Goal: Task Accomplishment & Management: Complete application form

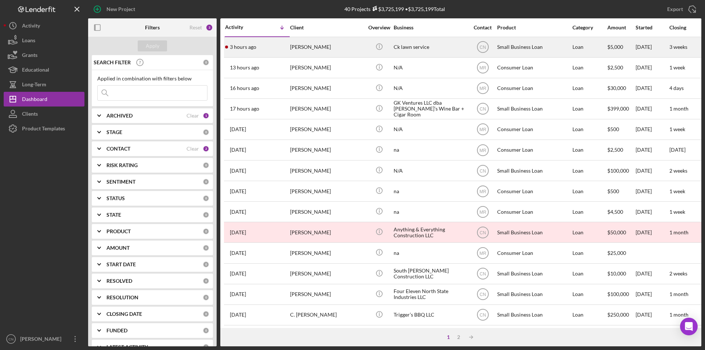
click at [309, 48] on div "[PERSON_NAME]" at bounding box center [326, 46] width 73 height 19
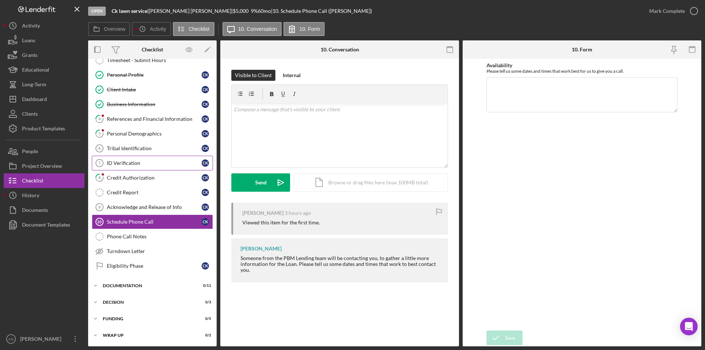
scroll to position [25, 0]
click at [119, 112] on link "4 References and Financial Information C K" at bounding box center [152, 118] width 121 height 15
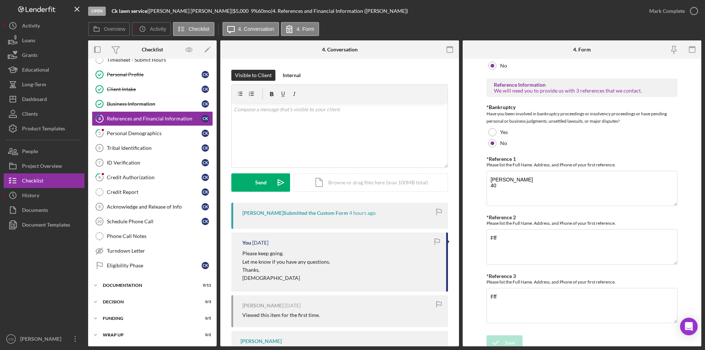
scroll to position [237, 0]
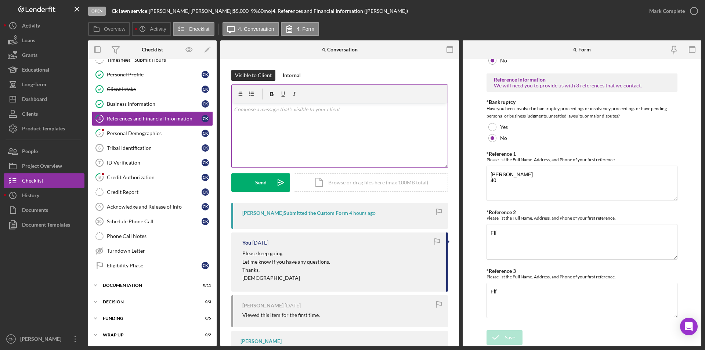
click at [257, 124] on div "v Color teal Color pink Remove color Add row above Add row below Add column bef…" at bounding box center [340, 135] width 216 height 64
click at [265, 179] on div "Send" at bounding box center [260, 182] width 11 height 18
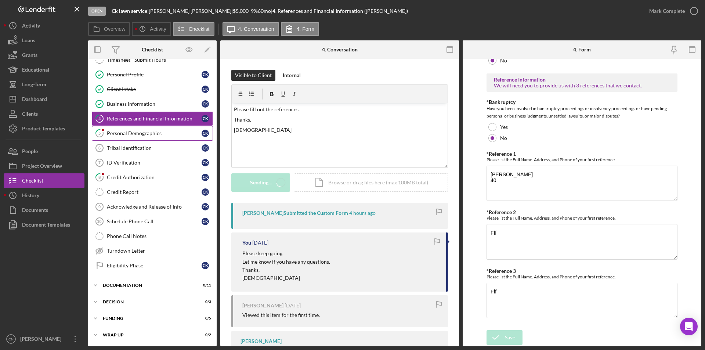
click at [130, 134] on div "Personal Demographics" at bounding box center [154, 133] width 95 height 6
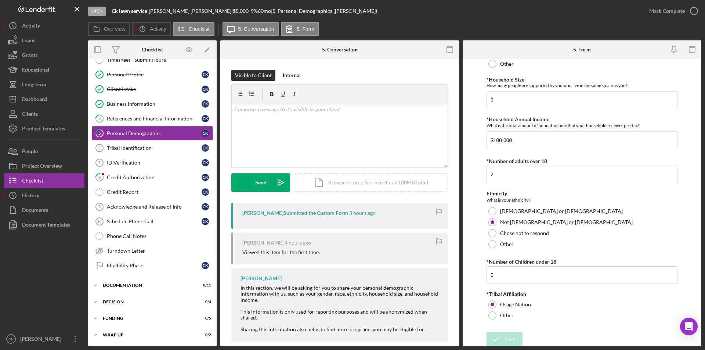
scroll to position [313, 0]
click at [695, 10] on icon "button" at bounding box center [694, 11] width 18 height 18
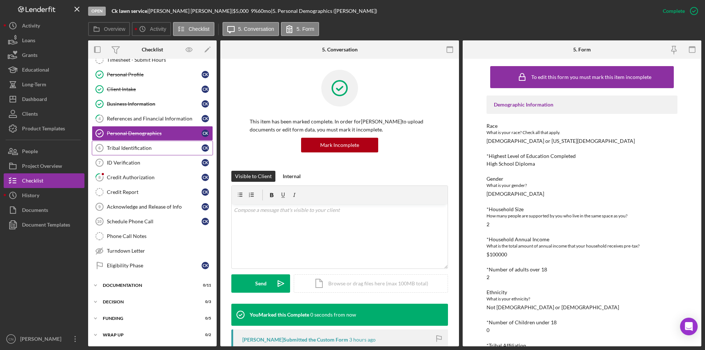
click at [131, 145] on div "Tribal Identification" at bounding box center [154, 148] width 95 height 6
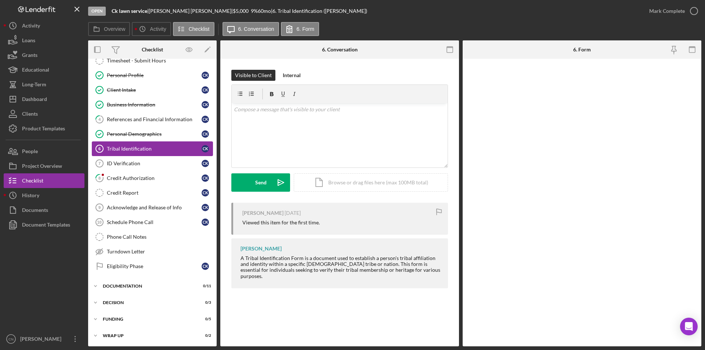
scroll to position [25, 0]
click at [260, 119] on div "v Color teal Color pink Remove color Add row above Add row below Add column bef…" at bounding box center [340, 135] width 216 height 64
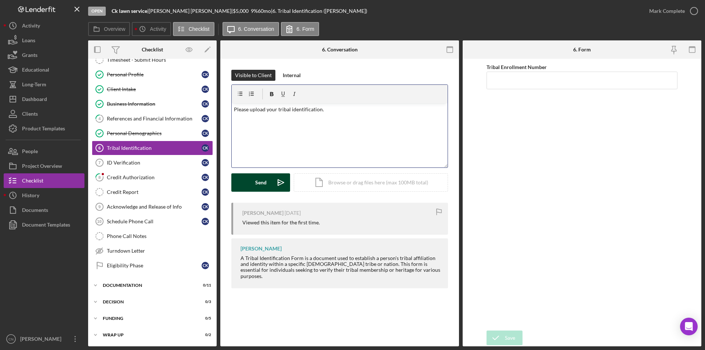
click at [264, 185] on div "Send" at bounding box center [260, 182] width 11 height 18
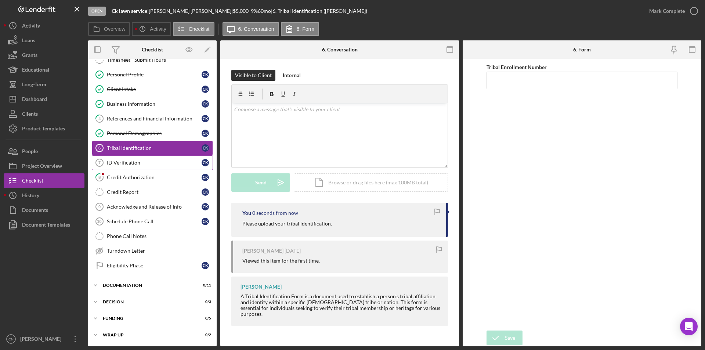
click at [120, 162] on div "ID Verification" at bounding box center [154, 163] width 95 height 6
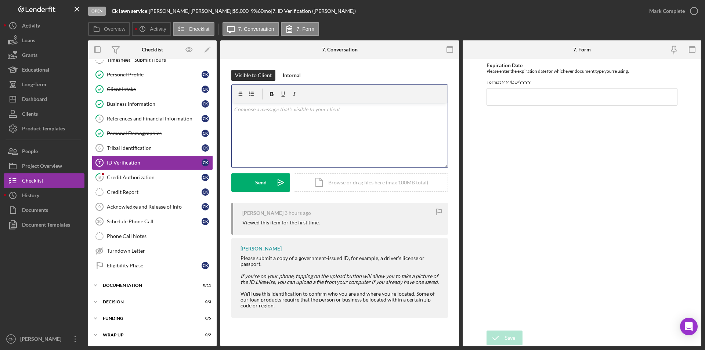
click at [254, 117] on div "v Color teal Color pink Remove color Add row above Add row below Add column bef…" at bounding box center [340, 135] width 216 height 64
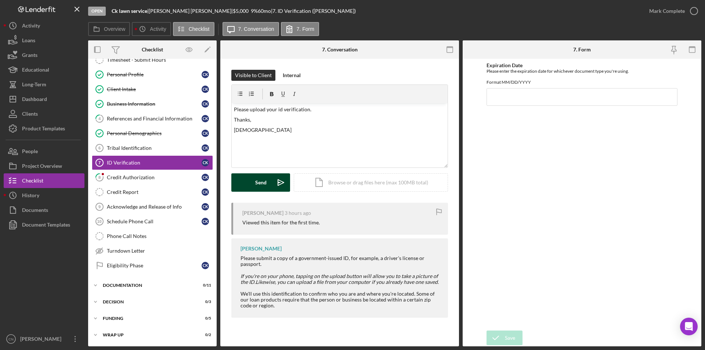
click at [254, 181] on button "Send Icon/icon-invite-send" at bounding box center [260, 182] width 59 height 18
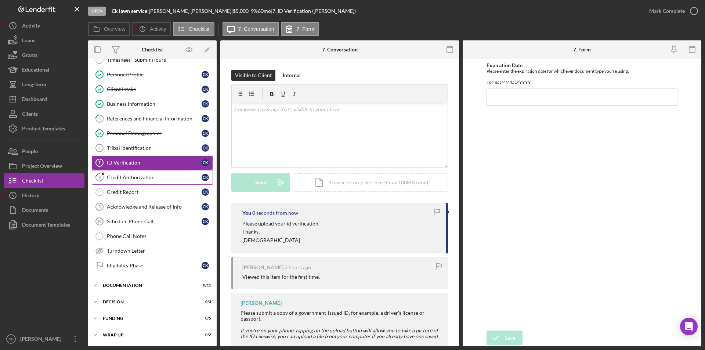
click at [124, 175] on div "Credit Authorization" at bounding box center [154, 177] width 95 height 6
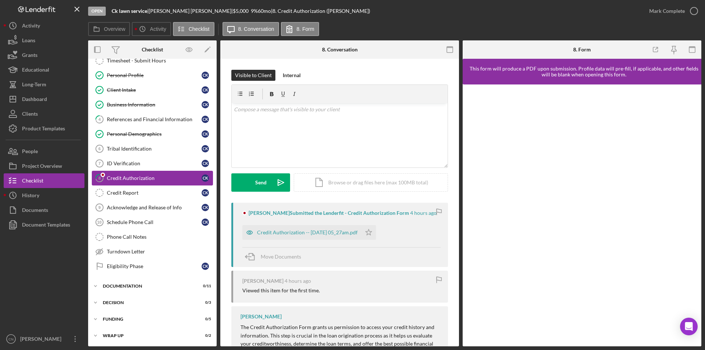
scroll to position [25, 0]
click at [296, 231] on div "Credit Authorization -- 2025-09-12 05_27am.pdf" at bounding box center [307, 232] width 101 height 6
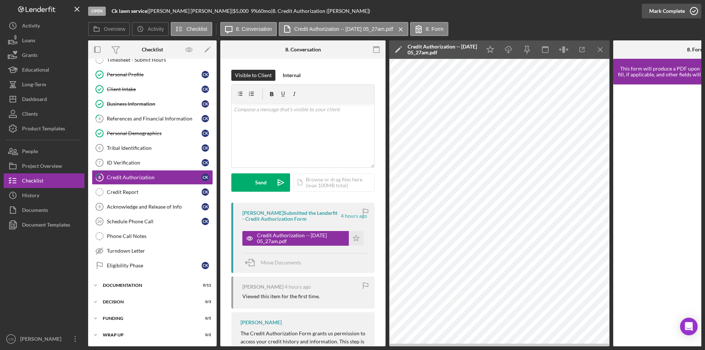
click at [696, 12] on icon "button" at bounding box center [694, 11] width 18 height 18
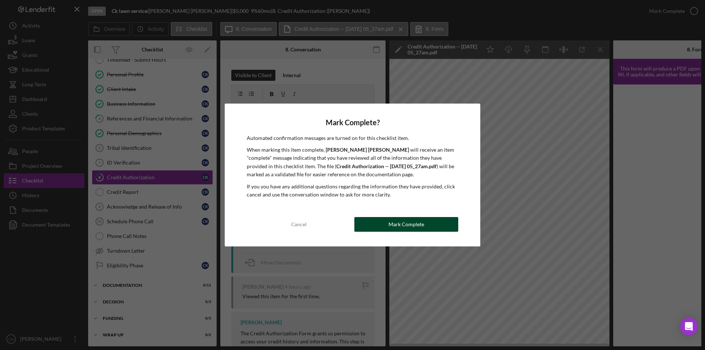
click at [401, 224] on div "Mark Complete" at bounding box center [406, 224] width 36 height 15
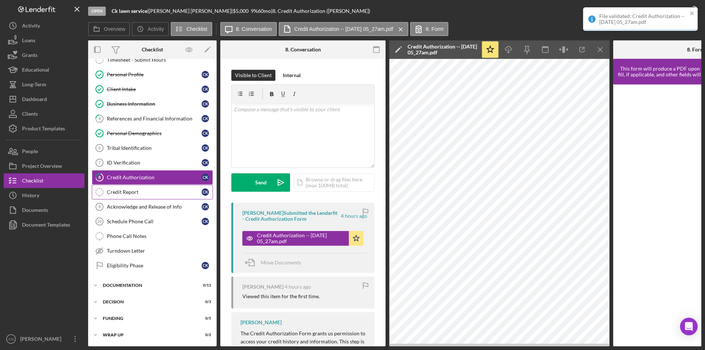
click at [131, 190] on div "Credit Report" at bounding box center [154, 192] width 95 height 6
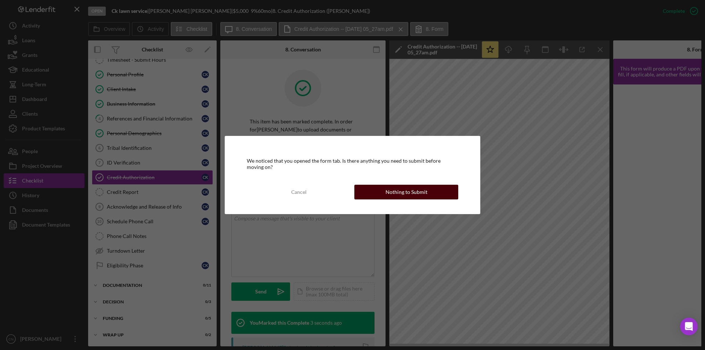
click at [411, 192] on div "Nothing to Submit" at bounding box center [406, 192] width 42 height 15
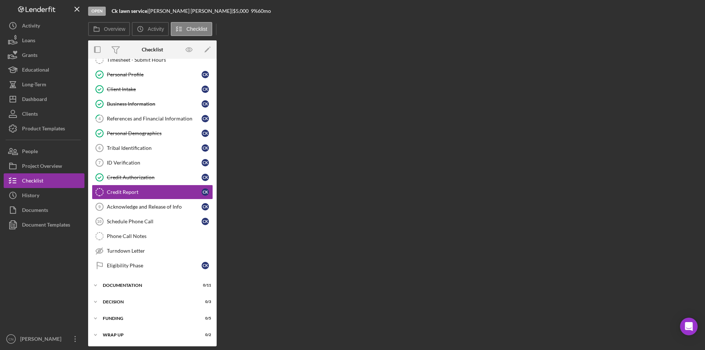
scroll to position [25, 0]
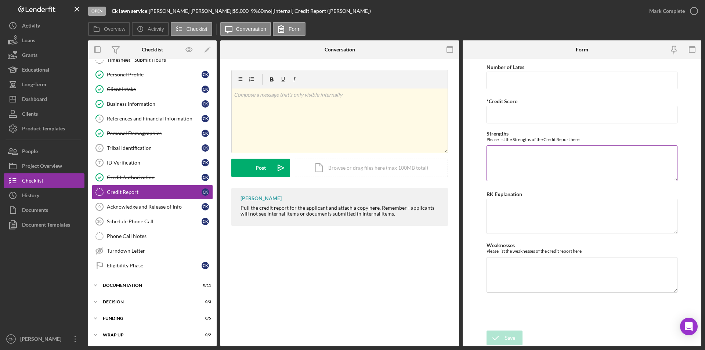
click at [502, 134] on label "Strengths" at bounding box center [497, 133] width 22 height 6
click at [502, 145] on textarea "Strengths" at bounding box center [581, 162] width 191 height 35
click at [500, 115] on input "*Credit Score" at bounding box center [581, 115] width 191 height 18
type input "660"
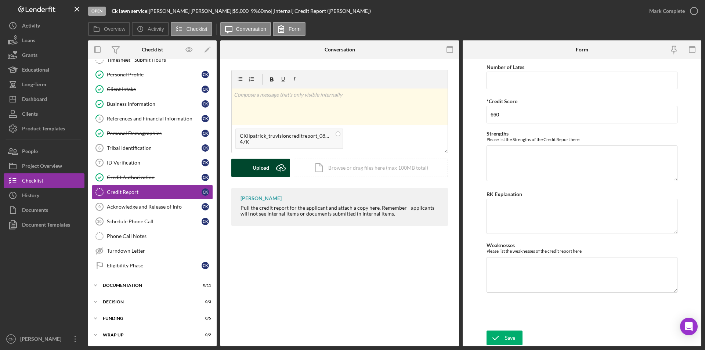
click at [263, 164] on div "Upload" at bounding box center [261, 168] width 17 height 18
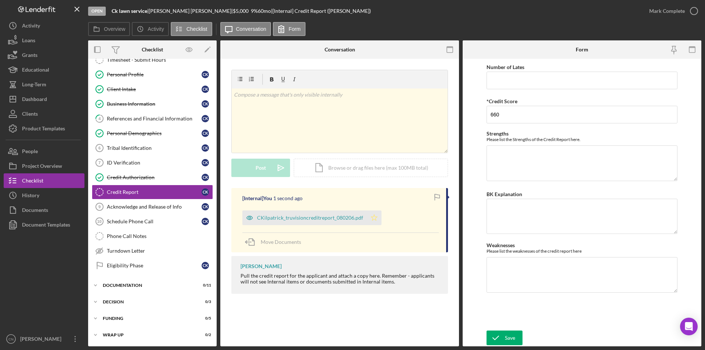
click at [375, 218] on icon "Icon/Star" at bounding box center [374, 217] width 15 height 15
click at [692, 9] on icon "button" at bounding box center [694, 11] width 18 height 18
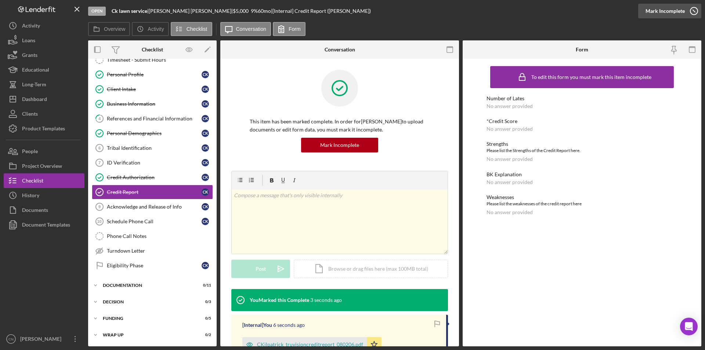
click at [695, 10] on icon "button" at bounding box center [694, 11] width 18 height 18
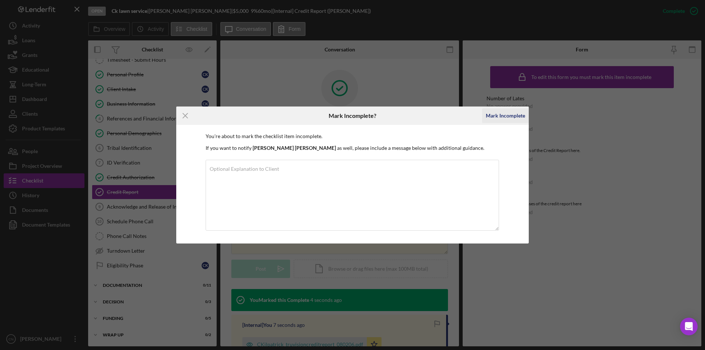
click at [507, 114] on div "Mark Incomplete" at bounding box center [505, 115] width 39 height 15
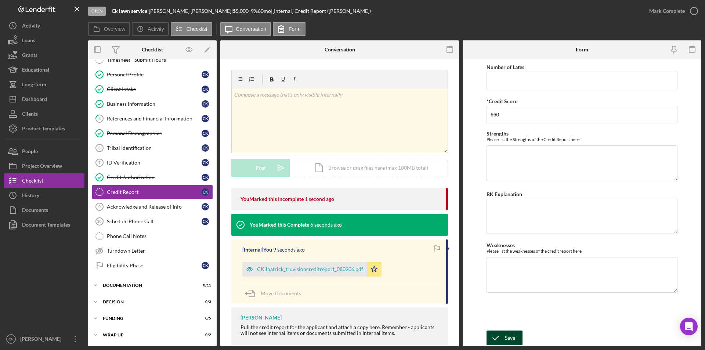
click at [511, 333] on div "Save" at bounding box center [510, 337] width 10 height 15
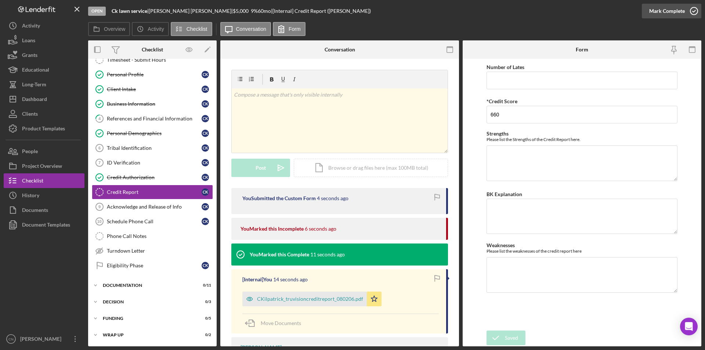
click at [692, 14] on circle "button" at bounding box center [693, 10] width 7 height 7
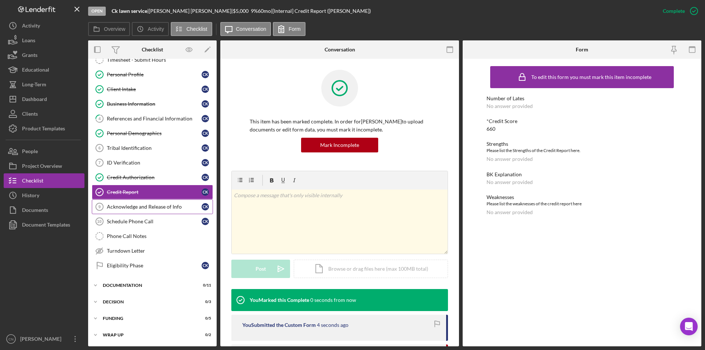
click at [140, 210] on link "Acknowledge and Release of Info 9 Acknowledge and Release of Info C K" at bounding box center [152, 206] width 121 height 15
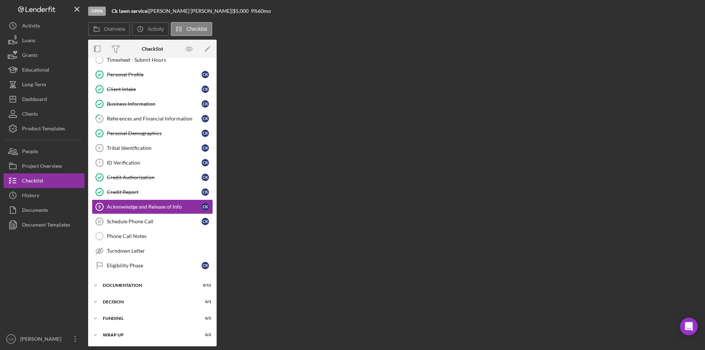
scroll to position [25, 0]
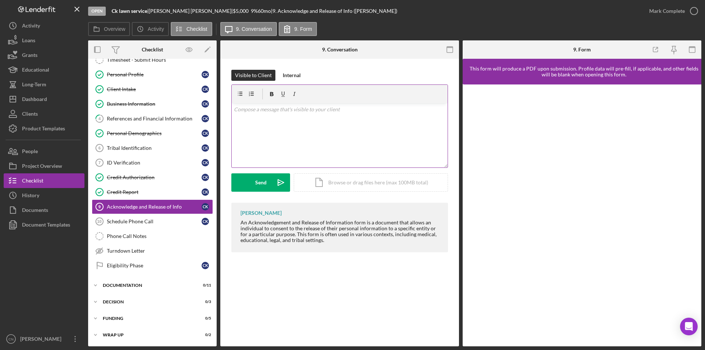
click at [247, 113] on div "v Color teal Color pink Remove color Add row above Add row below Add column bef…" at bounding box center [340, 135] width 216 height 64
click at [255, 174] on div "Send" at bounding box center [260, 182] width 11 height 18
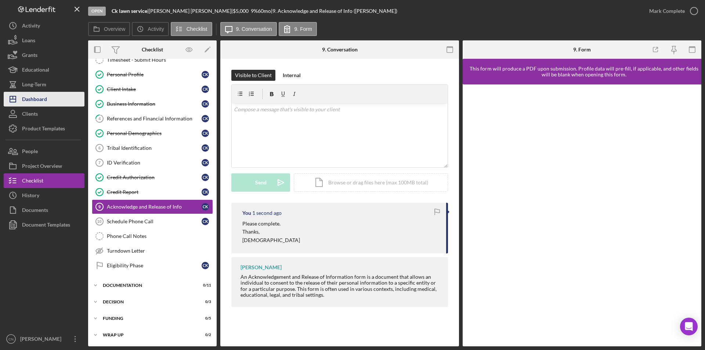
click at [40, 98] on div "Dashboard" at bounding box center [34, 100] width 25 height 17
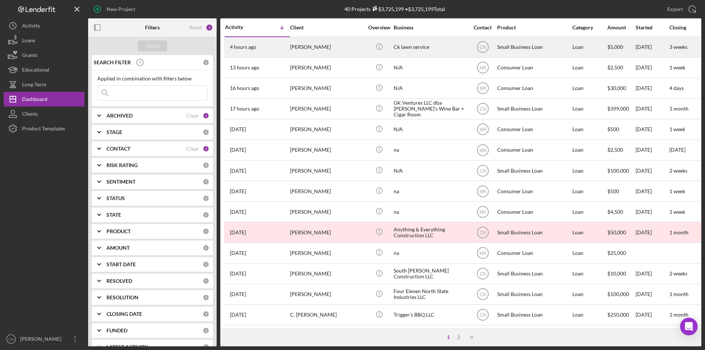
click at [321, 46] on div "[PERSON_NAME]" at bounding box center [326, 46] width 73 height 19
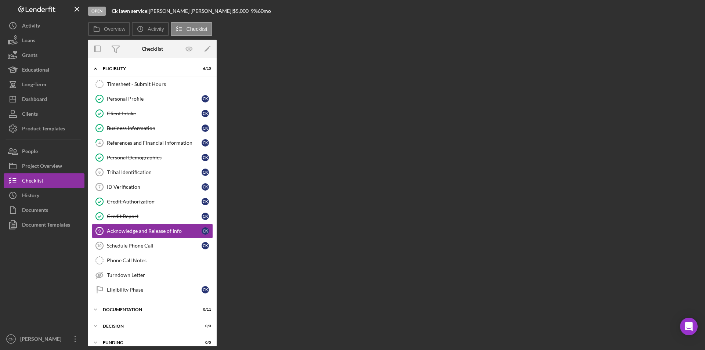
scroll to position [24, 0]
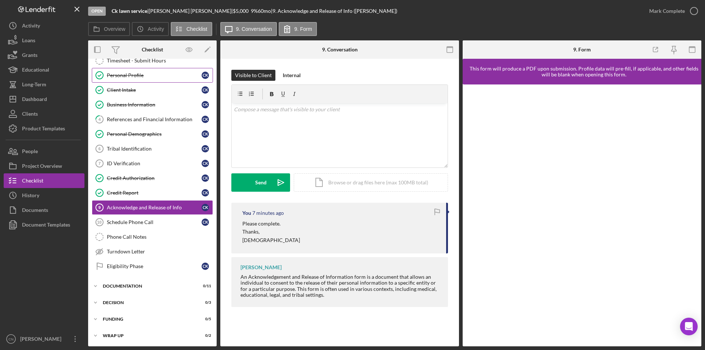
click at [130, 73] on div "Personal Profile" at bounding box center [154, 75] width 95 height 6
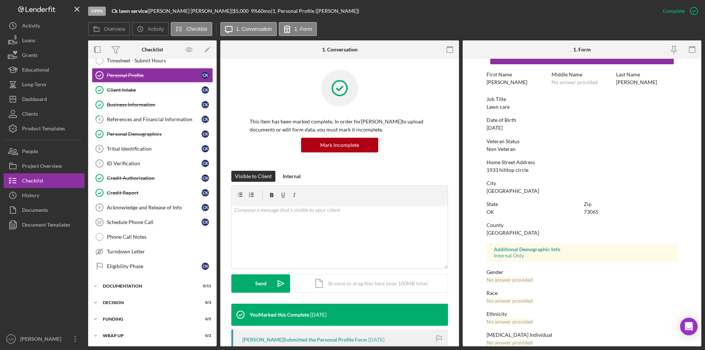
scroll to position [37, 0]
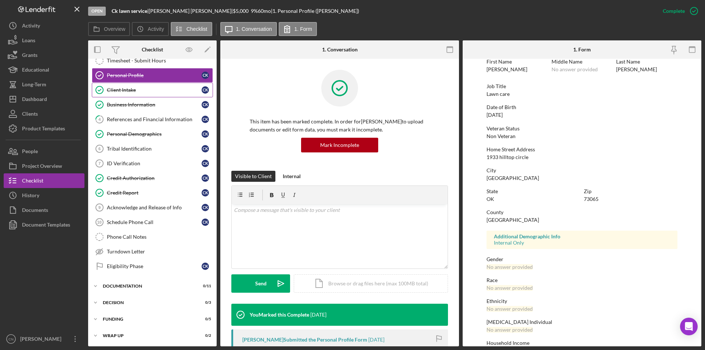
click at [108, 88] on div "Client Intake" at bounding box center [154, 90] width 95 height 6
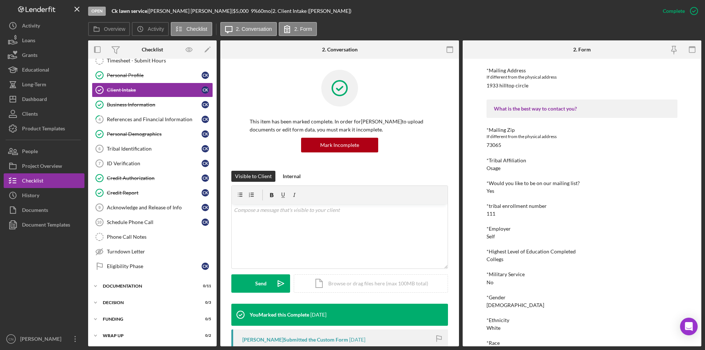
scroll to position [653, 0]
click at [122, 133] on div "Personal Demographics" at bounding box center [154, 134] width 95 height 6
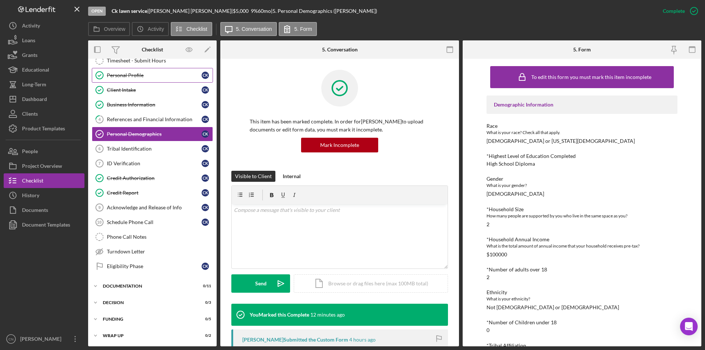
click at [121, 76] on div "Personal Profile" at bounding box center [154, 75] width 95 height 6
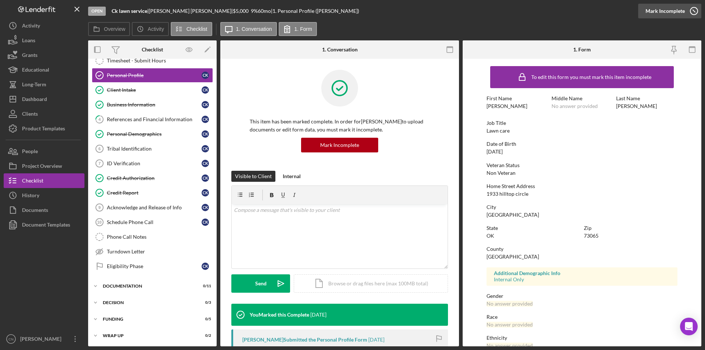
click at [697, 11] on icon "button" at bounding box center [694, 11] width 18 height 18
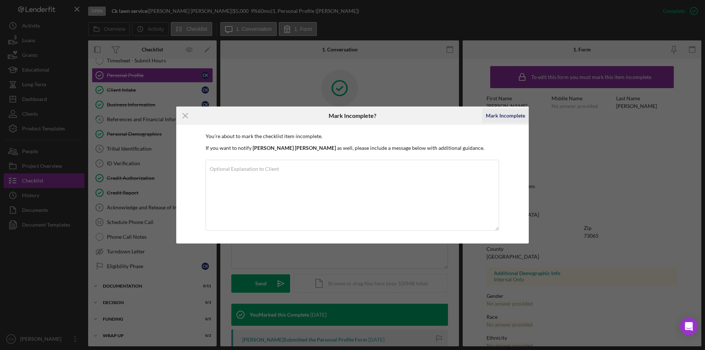
drag, startPoint x: 509, startPoint y: 109, endPoint x: 509, endPoint y: 113, distance: 4.0
click at [509, 110] on div "Mark Incomplete" at bounding box center [505, 115] width 39 height 15
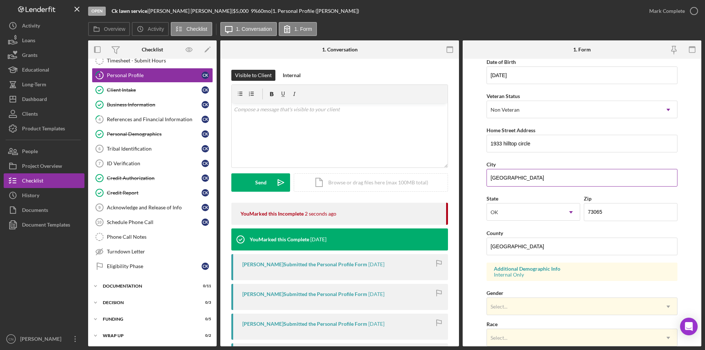
scroll to position [110, 0]
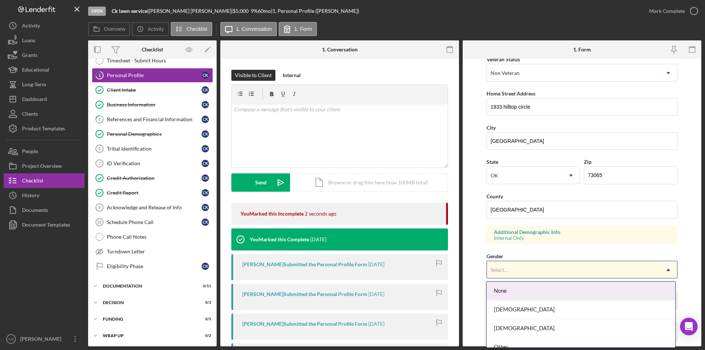
click at [522, 269] on div "Select..." at bounding box center [573, 269] width 173 height 17
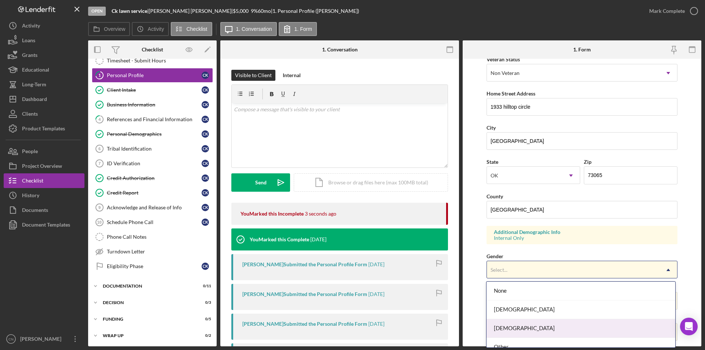
click at [503, 328] on div "Male" at bounding box center [580, 328] width 188 height 19
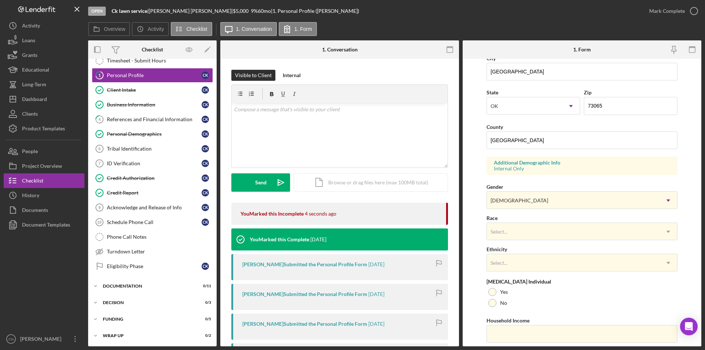
scroll to position [184, 0]
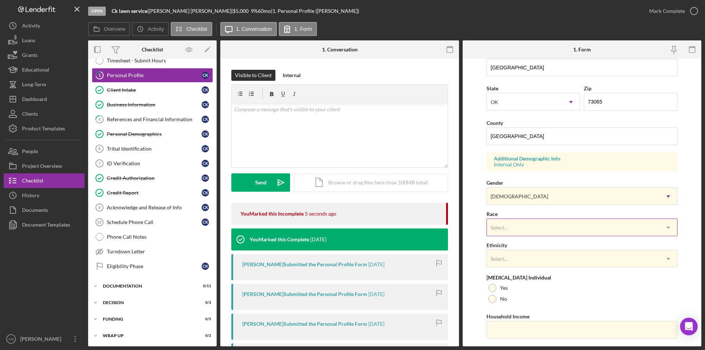
click at [500, 228] on div "Select..." at bounding box center [498, 228] width 17 height 6
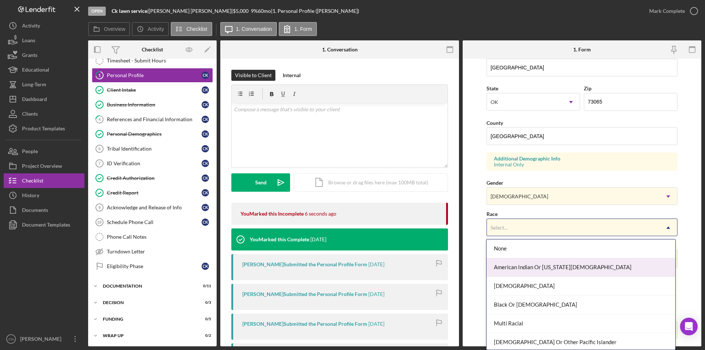
click at [508, 267] on div "American Indian Or Alaska Native" at bounding box center [580, 267] width 188 height 19
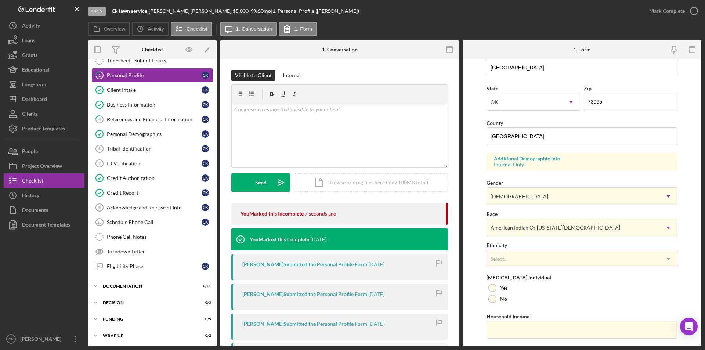
click at [503, 260] on div "Select..." at bounding box center [498, 259] width 17 height 6
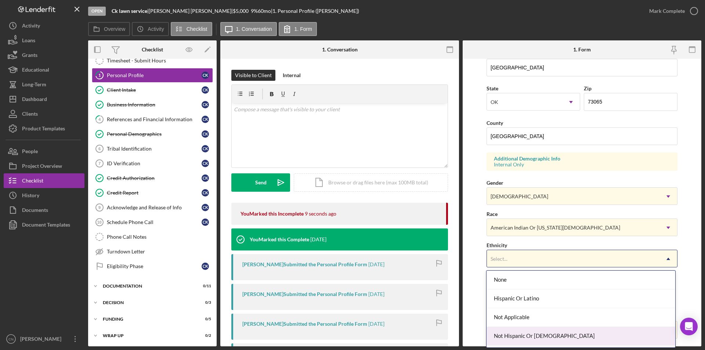
click at [511, 331] on div "Not Hispanic Or Latino" at bounding box center [580, 336] width 188 height 19
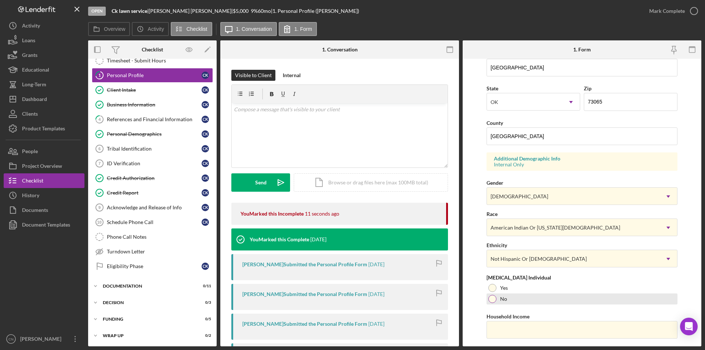
click at [491, 299] on div at bounding box center [492, 299] width 8 height 8
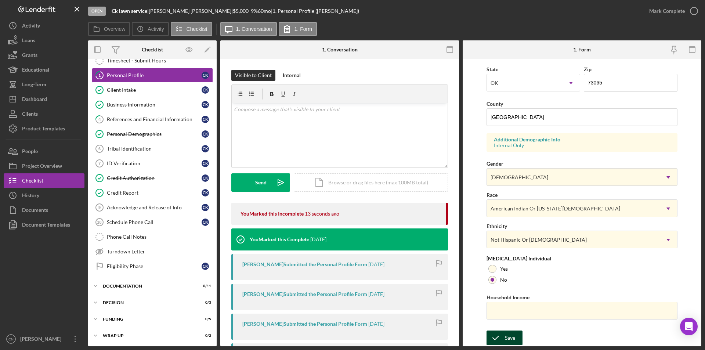
click at [505, 342] on div "Save" at bounding box center [510, 337] width 10 height 15
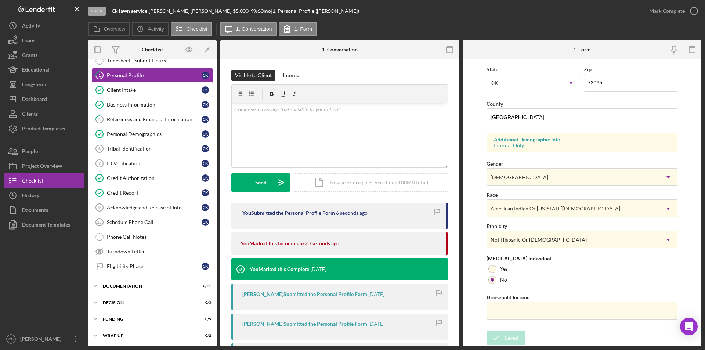
click at [116, 90] on div "Client Intake" at bounding box center [154, 90] width 95 height 6
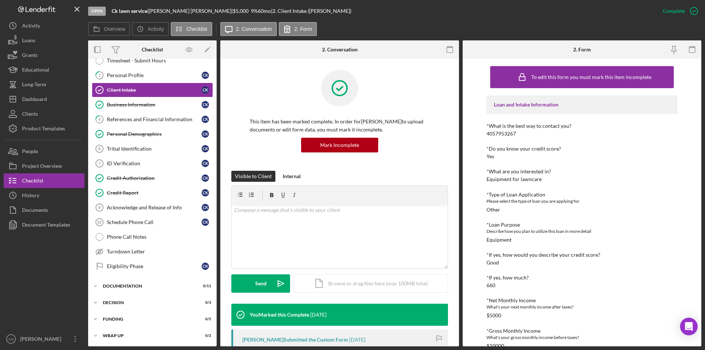
scroll to position [73, 0]
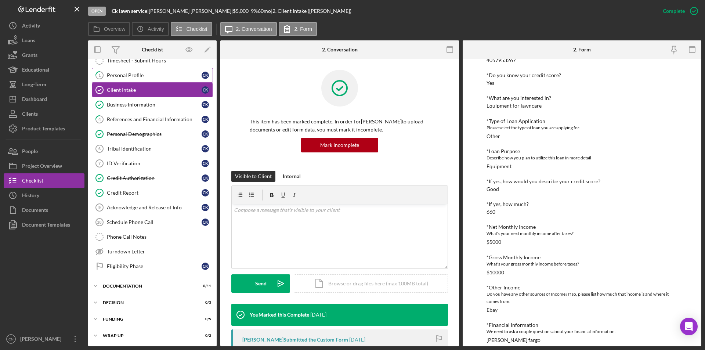
click at [121, 77] on div "Personal Profile" at bounding box center [154, 75] width 95 height 6
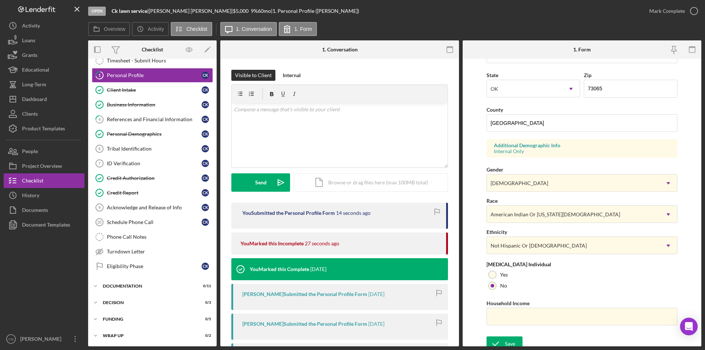
scroll to position [203, 0]
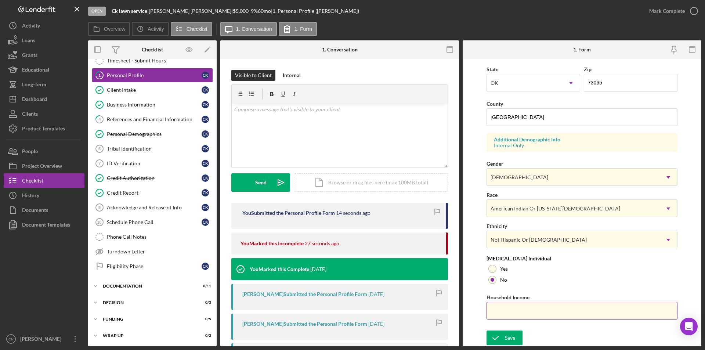
click at [502, 309] on input "Household Income" at bounding box center [581, 311] width 191 height 18
type input "$10,000"
click at [493, 339] on icon "submit" at bounding box center [495, 338] width 18 height 18
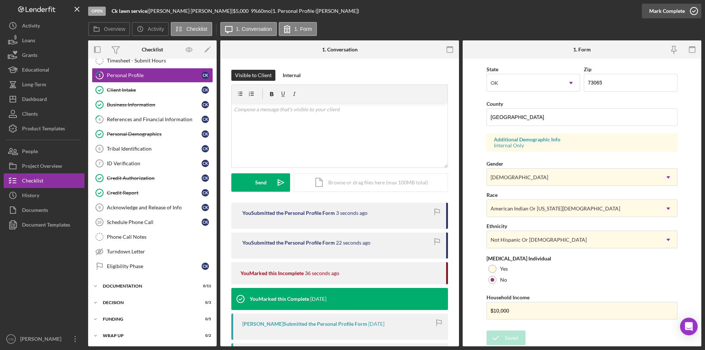
click at [692, 11] on icon "button" at bounding box center [694, 11] width 18 height 18
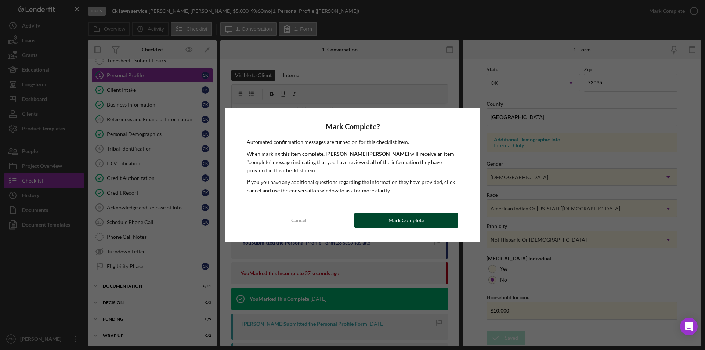
click at [383, 220] on button "Mark Complete" at bounding box center [406, 220] width 104 height 15
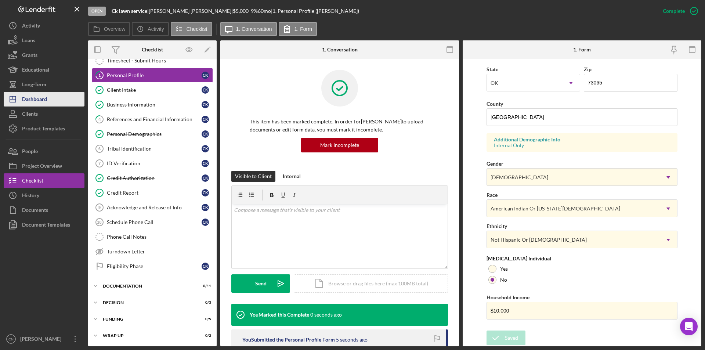
scroll to position [55, 0]
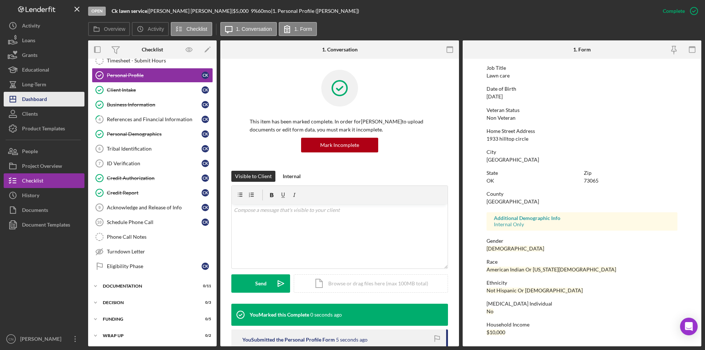
click at [25, 101] on div "Dashboard" at bounding box center [34, 100] width 25 height 17
